Goal: Information Seeking & Learning: Learn about a topic

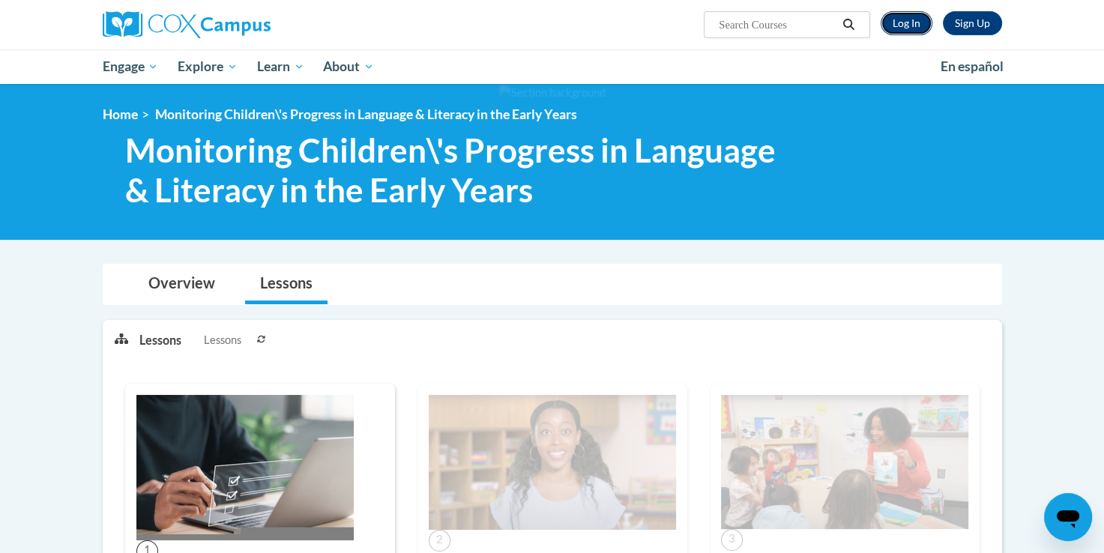
click at [907, 28] on link "Log In" at bounding box center [906, 23] width 52 height 24
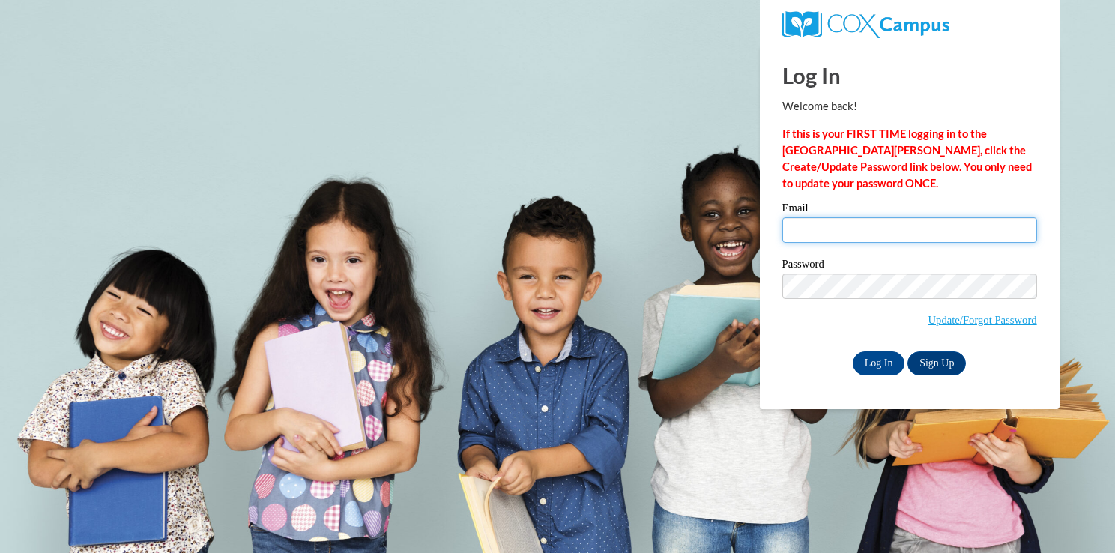
click at [882, 226] on input "Email" at bounding box center [909, 229] width 255 height 25
type input "t.marie18@aol.com"
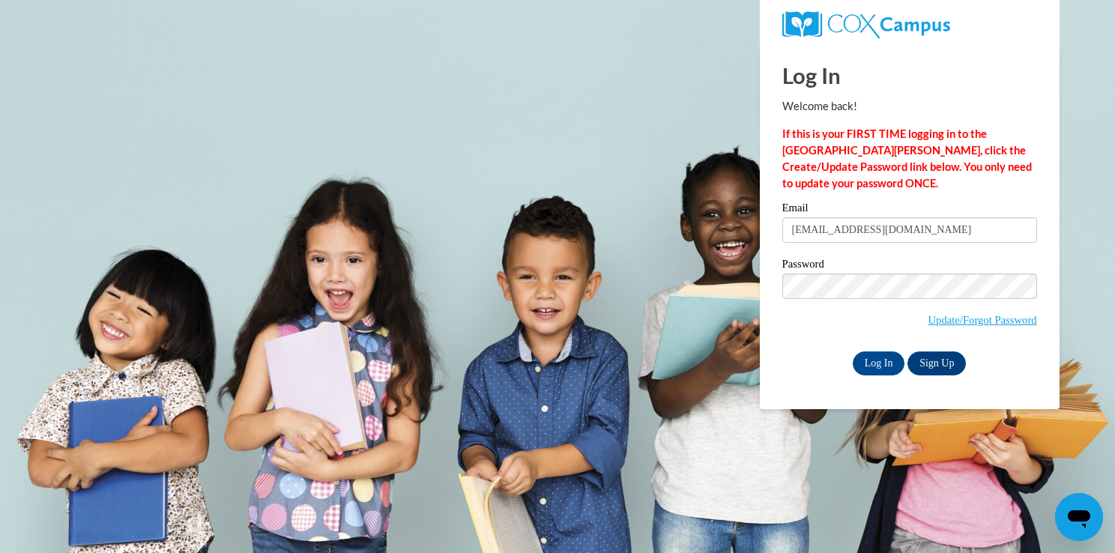
click at [869, 316] on span "Update/Forgot Password" at bounding box center [909, 304] width 255 height 62
click at [871, 359] on input "Log In" at bounding box center [879, 363] width 52 height 24
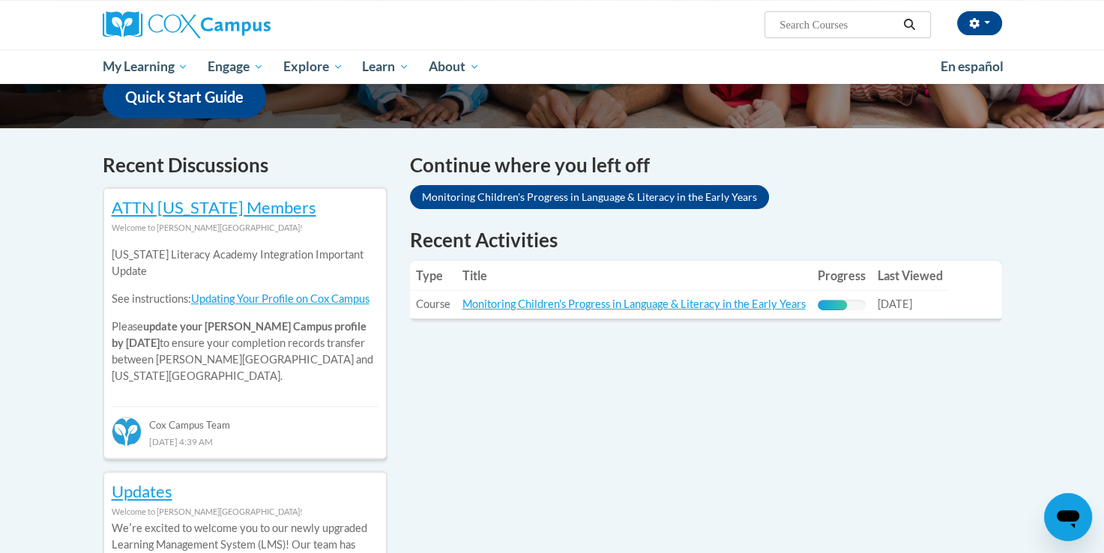
scroll to position [416, 0]
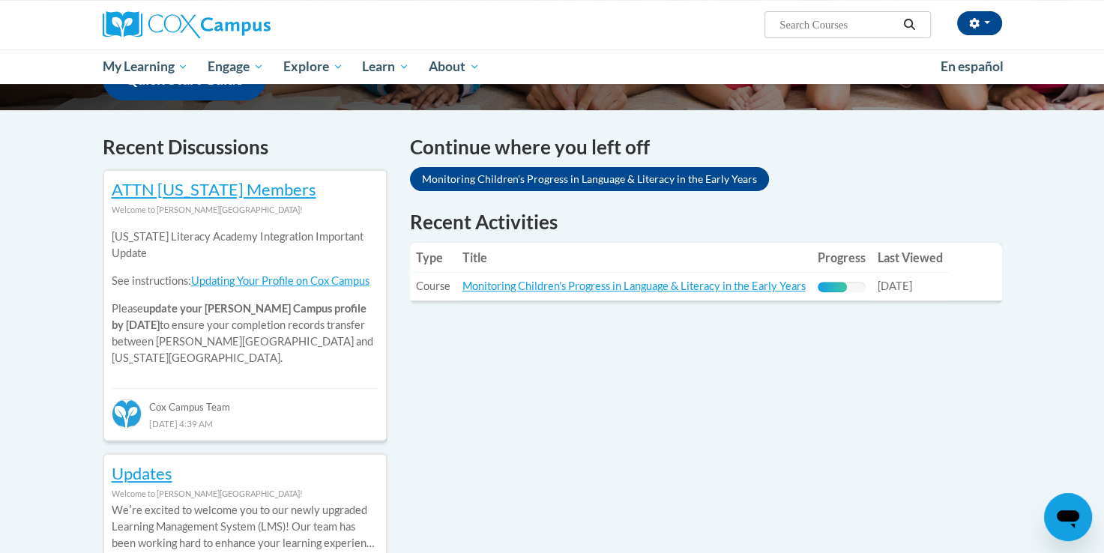
click at [725, 294] on td "Title: Monitoring Children's Progress in Language & Literacy in the Early Years" at bounding box center [633, 287] width 355 height 28
click at [725, 290] on link "Monitoring Children's Progress in Language & Literacy in the Early Years" at bounding box center [633, 285] width 343 height 13
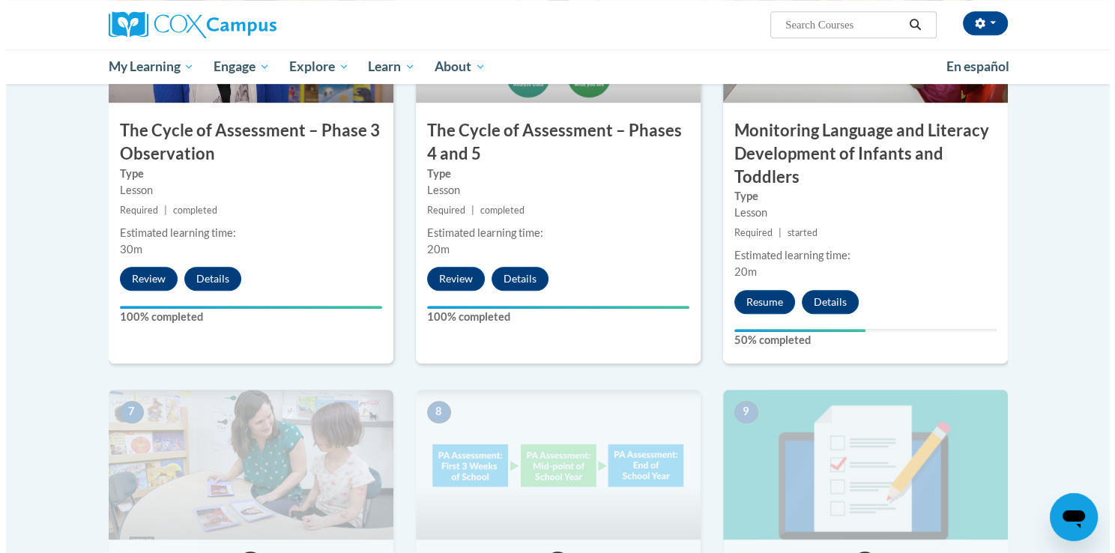
scroll to position [906, 0]
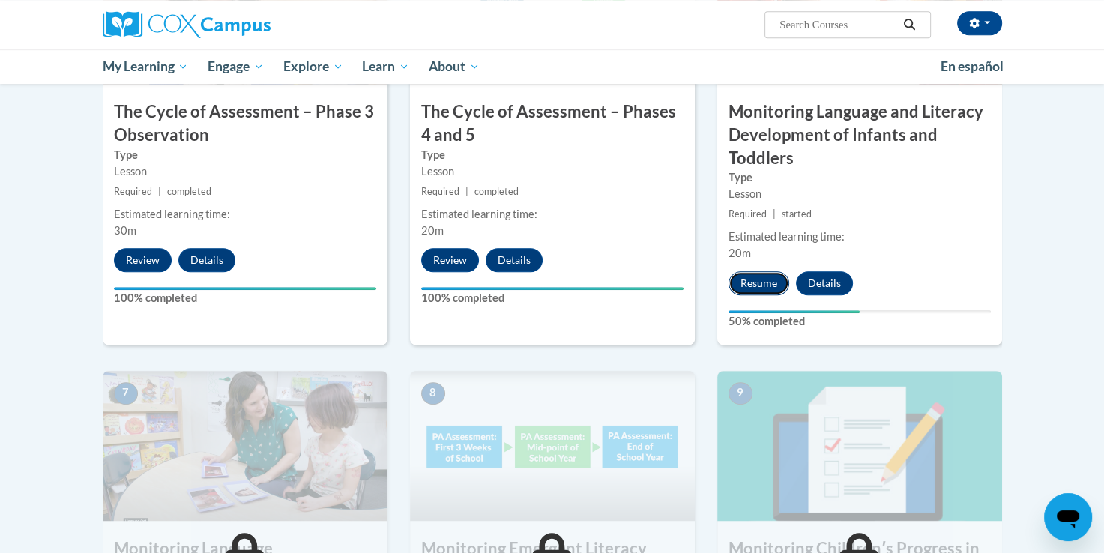
click at [768, 271] on button "Resume" at bounding box center [758, 283] width 61 height 24
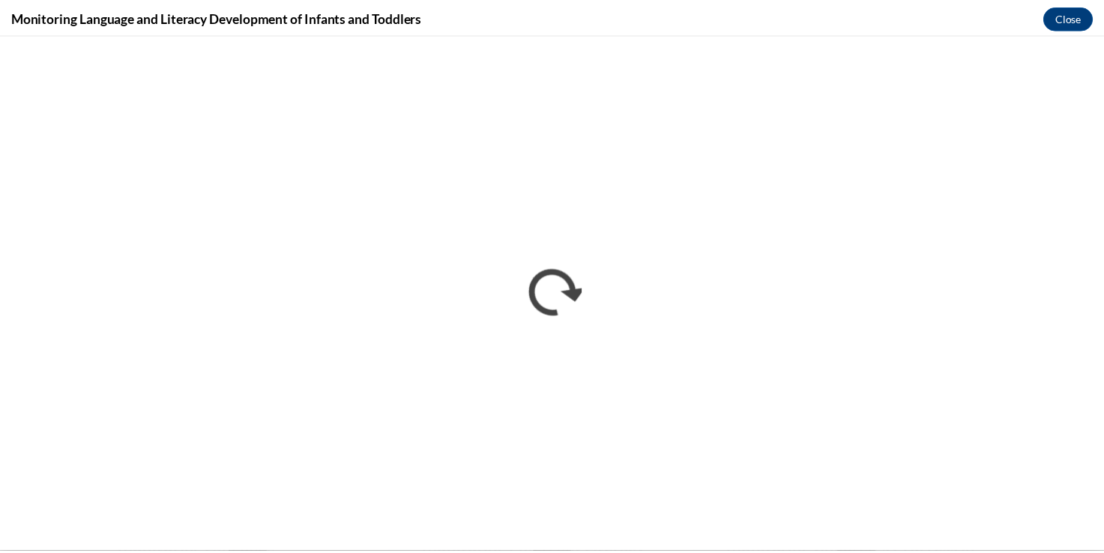
scroll to position [0, 0]
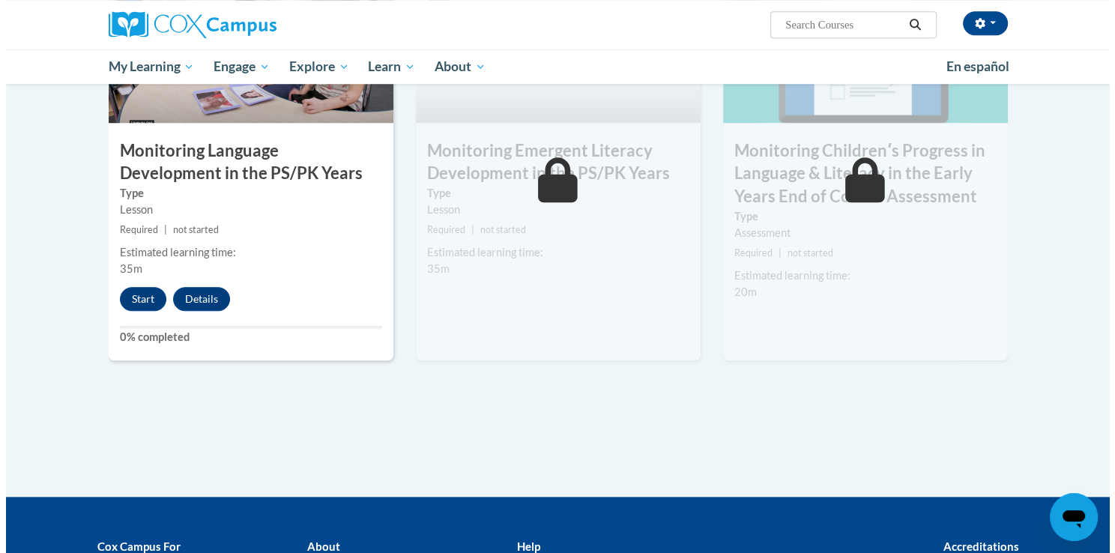
scroll to position [1403, 0]
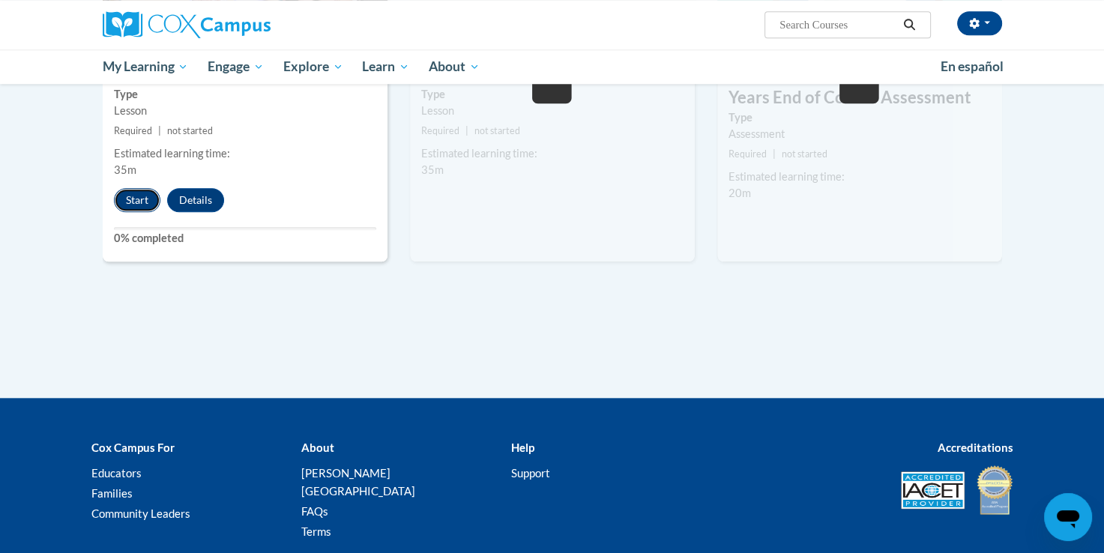
click at [142, 198] on button "Start" at bounding box center [137, 200] width 46 height 24
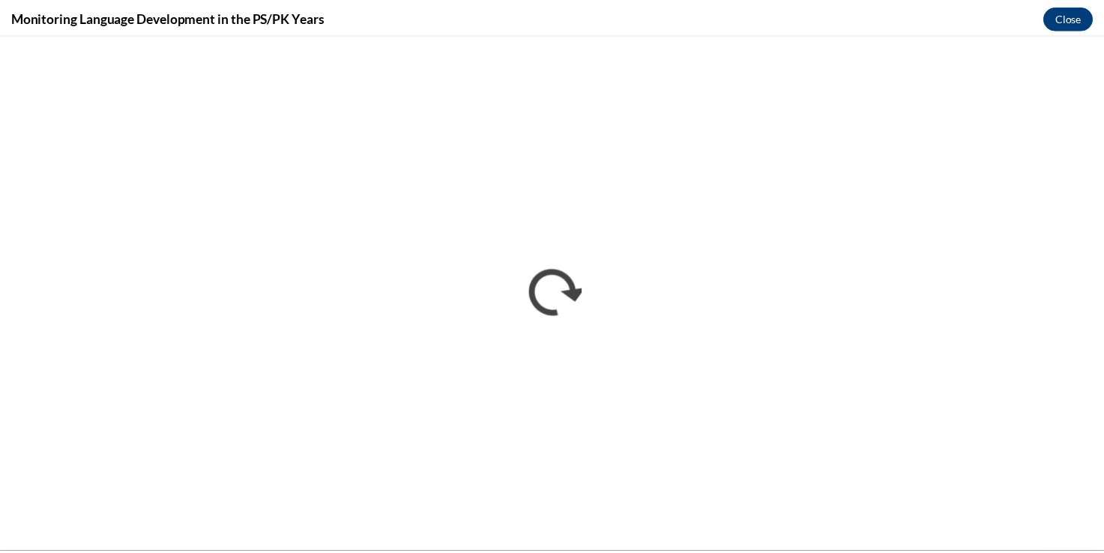
scroll to position [0, 0]
